Goal: Task Accomplishment & Management: Manage account settings

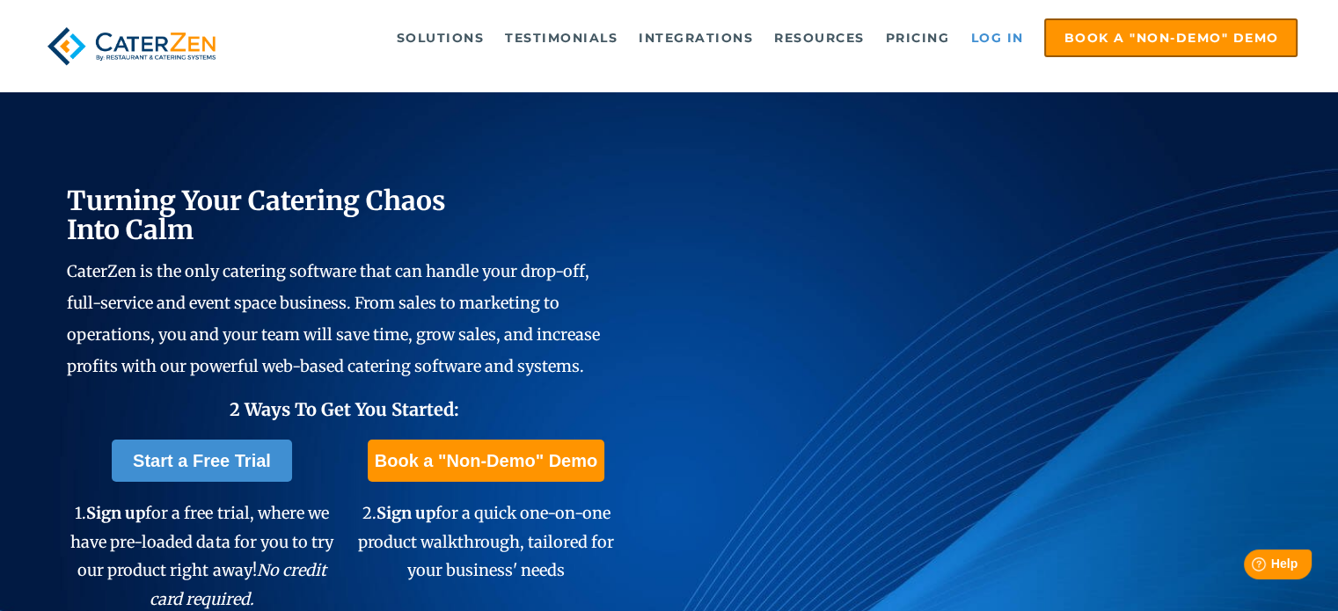
click at [1009, 45] on link "Log in" at bounding box center [996, 37] width 70 height 35
click at [987, 31] on link "Log in" at bounding box center [996, 37] width 70 height 35
click at [979, 29] on link "Log in" at bounding box center [996, 37] width 70 height 35
